Goal: Task Accomplishment & Management: Manage account settings

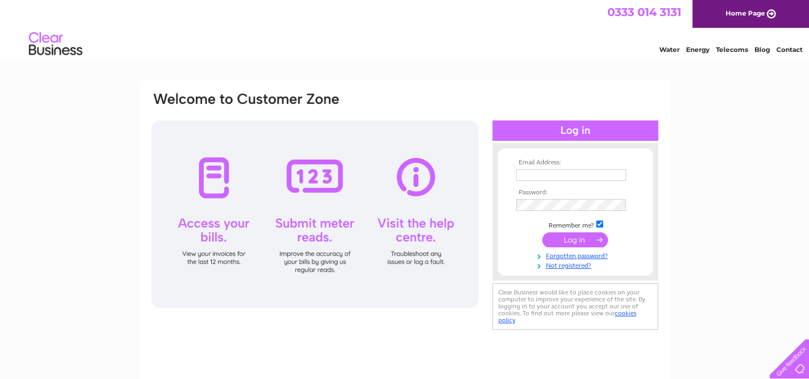
type input "[EMAIL_ADDRESS][DOMAIN_NAME]"
click at [572, 235] on input "submit" at bounding box center [575, 239] width 66 height 15
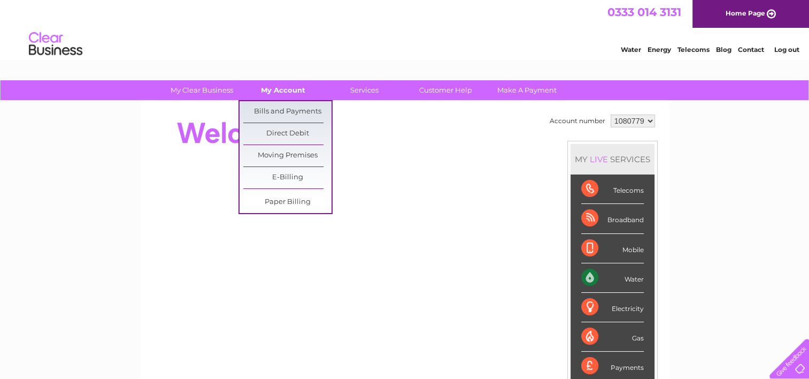
click at [279, 89] on link "My Account" at bounding box center [283, 90] width 88 height 20
click at [276, 106] on link "Bills and Payments" at bounding box center [287, 111] width 88 height 21
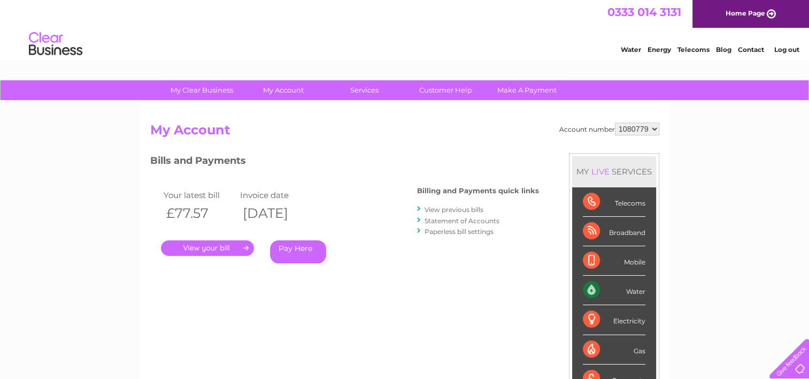
click at [199, 248] on link "." at bounding box center [207, 248] width 93 height 16
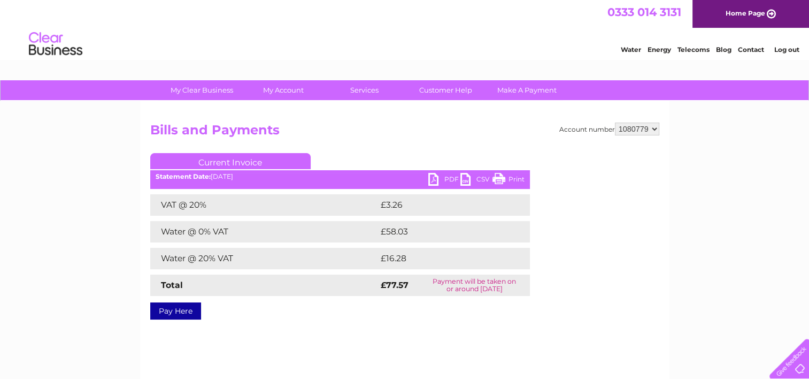
click at [453, 177] on link "PDF" at bounding box center [444, 181] width 32 height 16
